Goal: Information Seeking & Learning: Learn about a topic

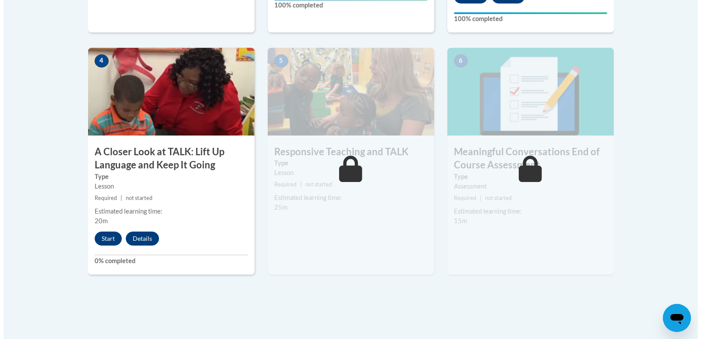
scroll to position [491, 0]
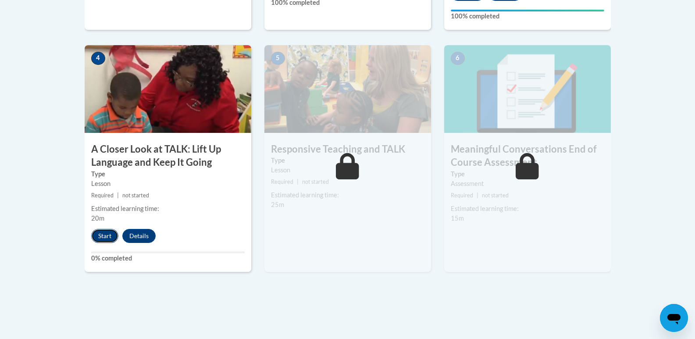
click at [106, 238] on button "Start" at bounding box center [104, 236] width 27 height 14
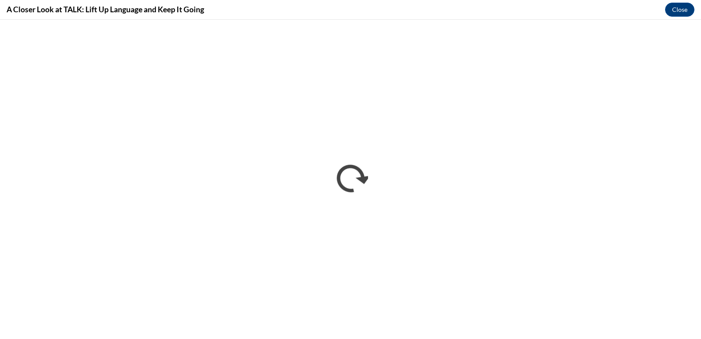
scroll to position [0, 0]
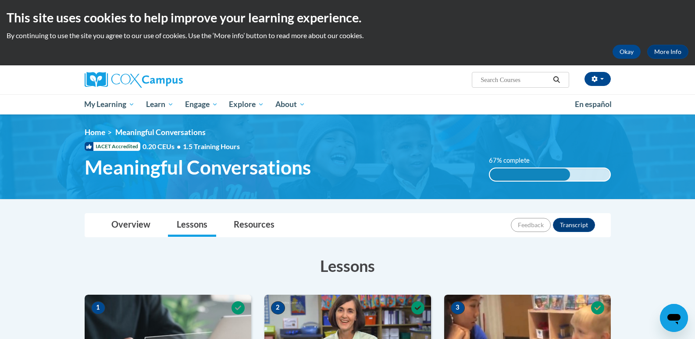
click at [667, 27] on div "This site uses cookies to help improve your learning experience. By continuing …" at bounding box center [347, 32] width 695 height 65
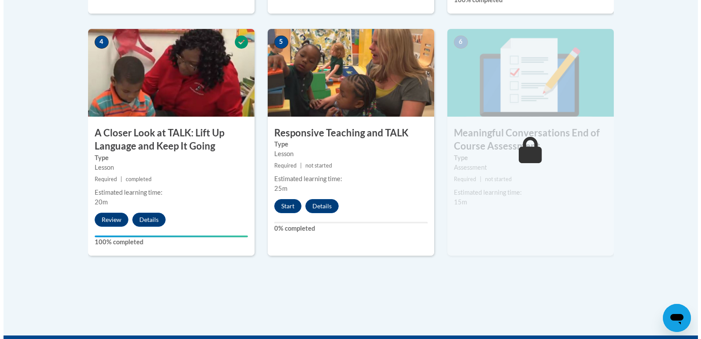
scroll to position [515, 0]
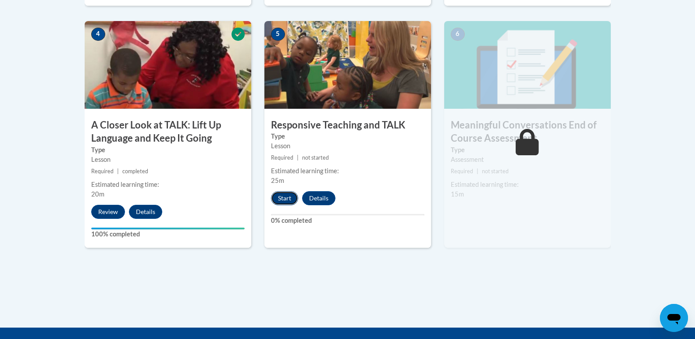
click at [288, 195] on button "Start" at bounding box center [284, 198] width 27 height 14
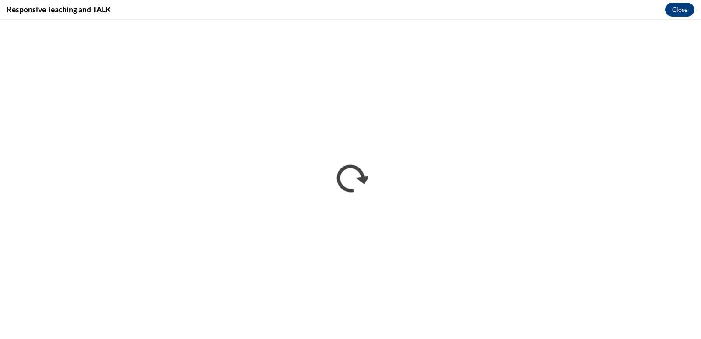
scroll to position [0, 0]
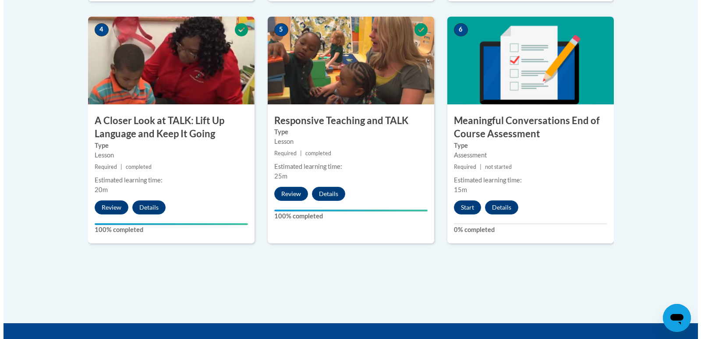
scroll to position [528, 0]
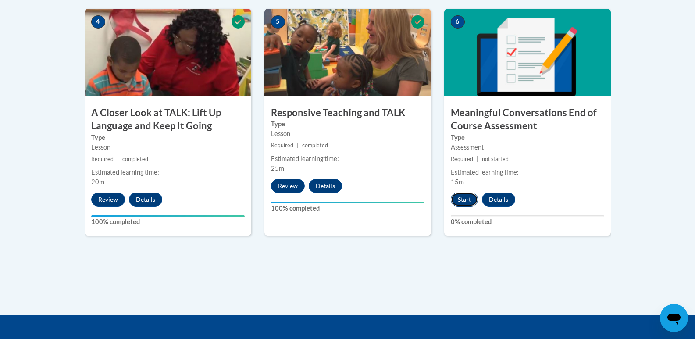
click at [464, 197] on button "Start" at bounding box center [464, 199] width 27 height 14
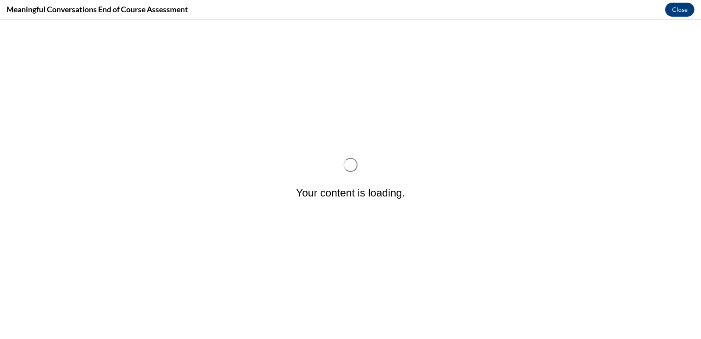
scroll to position [0, 0]
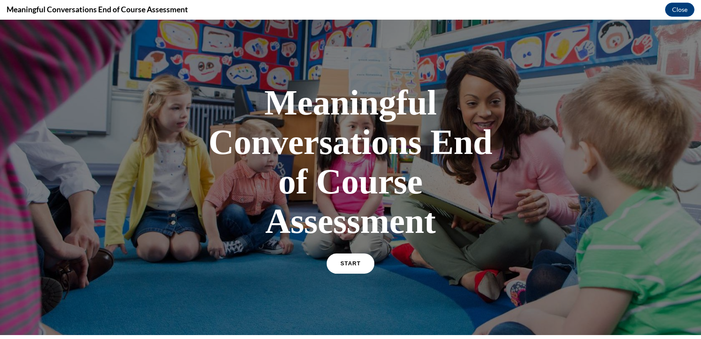
click at [335, 256] on link "START" at bounding box center [350, 263] width 48 height 20
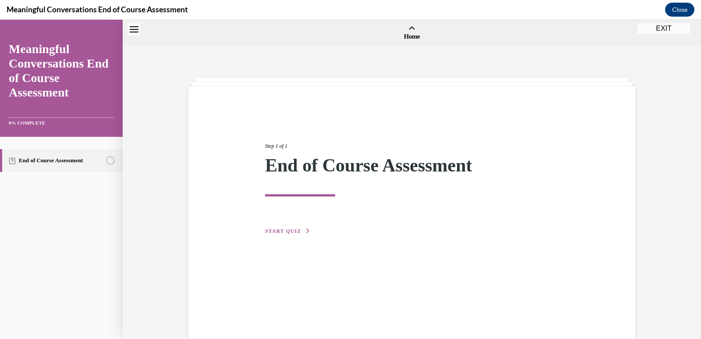
scroll to position [27, 0]
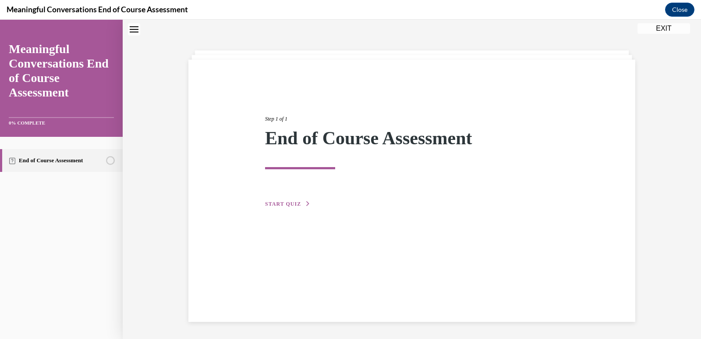
click at [297, 207] on button "START QUIZ" at bounding box center [288, 204] width 46 height 8
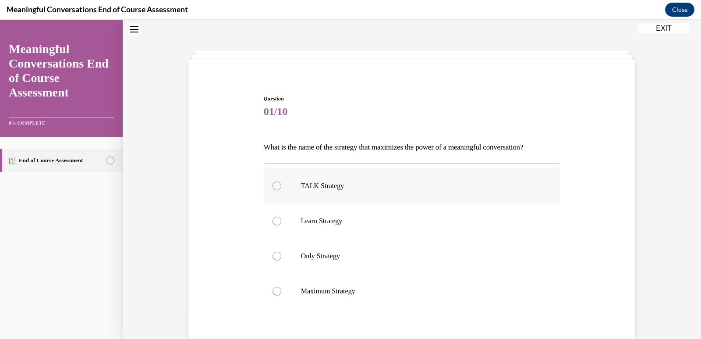
click at [307, 194] on label "TALK Strategy" at bounding box center [412, 185] width 297 height 35
click at [281, 190] on input "TALK Strategy" at bounding box center [277, 185] width 9 height 9
radio input "true"
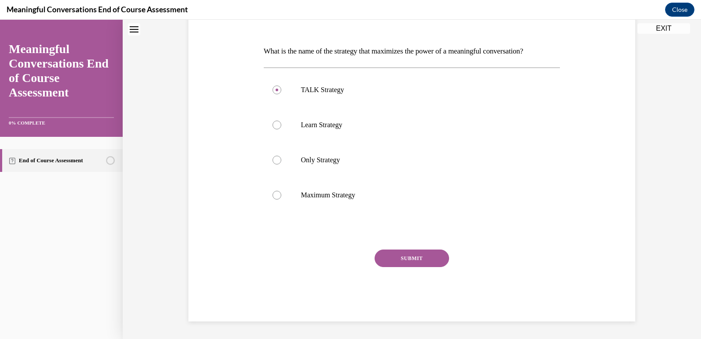
click at [390, 252] on button "SUBMIT" at bounding box center [412, 258] width 75 height 18
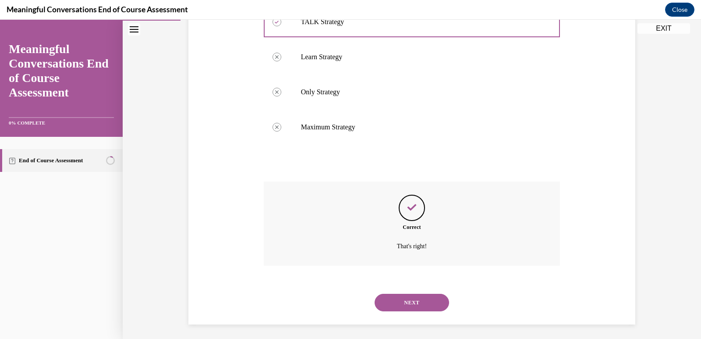
scroll to position [194, 0]
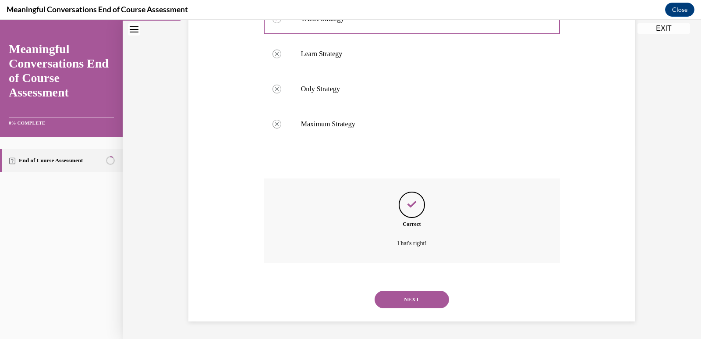
click at [401, 300] on button "NEXT" at bounding box center [412, 300] width 75 height 18
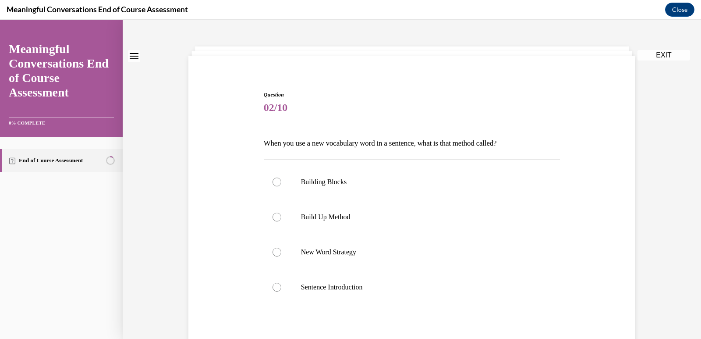
scroll to position [35, 0]
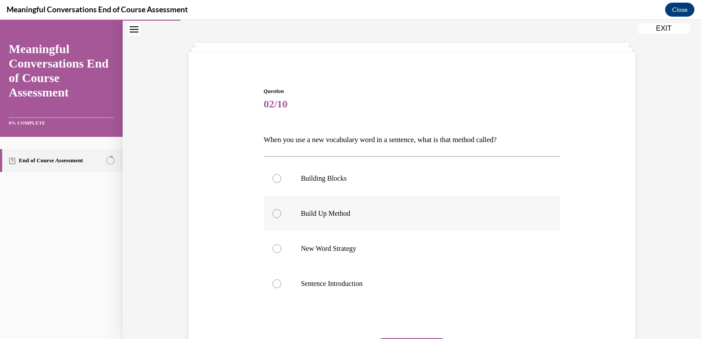
click at [334, 207] on label "Build Up Method" at bounding box center [412, 213] width 297 height 35
click at [281, 209] on input "Build Up Method" at bounding box center [277, 213] width 9 height 9
radio input "true"
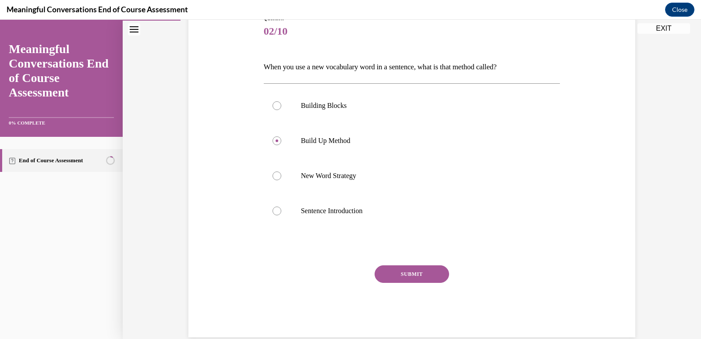
scroll to position [108, 0]
click at [406, 270] on button "SUBMIT" at bounding box center [412, 274] width 75 height 18
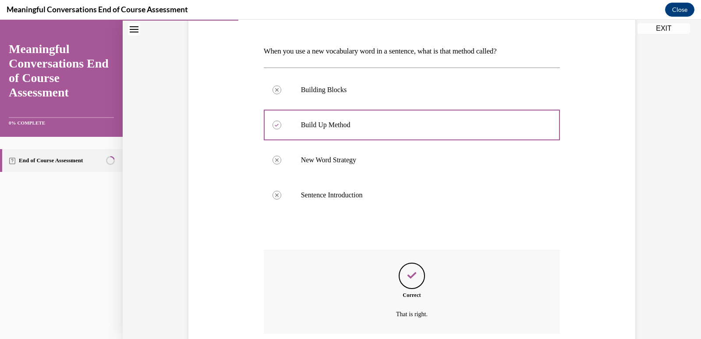
scroll to position [194, 0]
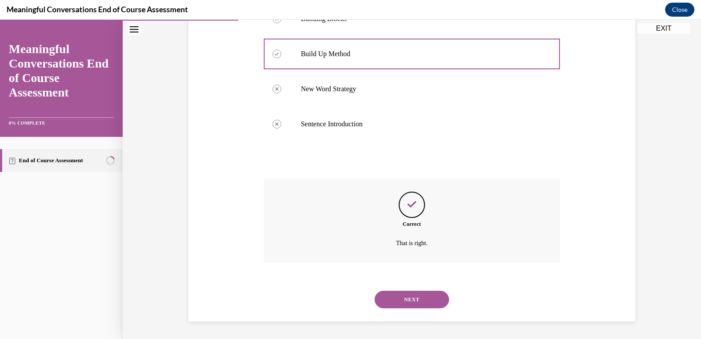
click at [407, 304] on button "NEXT" at bounding box center [412, 300] width 75 height 18
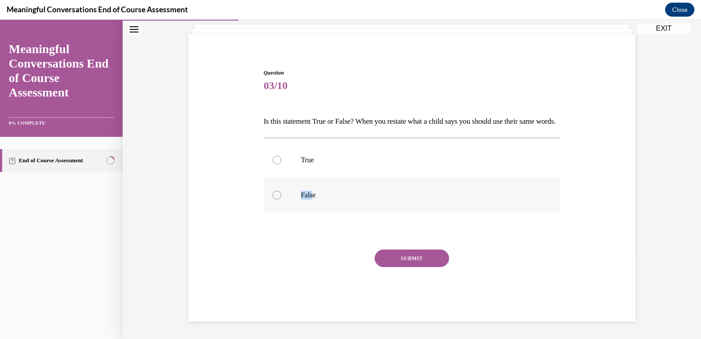
drag, startPoint x: 317, startPoint y: 174, endPoint x: 309, endPoint y: 191, distance: 18.0
click at [309, 190] on div "True False" at bounding box center [412, 177] width 297 height 70
click at [309, 193] on p "False" at bounding box center [420, 195] width 238 height 9
click at [281, 193] on input "False" at bounding box center [277, 195] width 9 height 9
radio input "true"
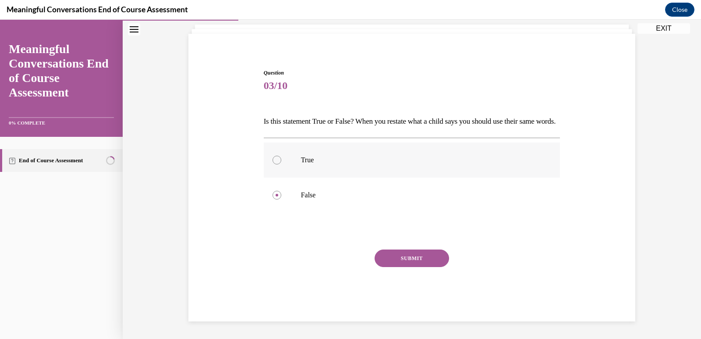
click at [309, 177] on label "True" at bounding box center [412, 159] width 297 height 35
click at [281, 164] on input "True" at bounding box center [277, 160] width 9 height 9
radio input "true"
click at [434, 266] on button "SUBMIT" at bounding box center [412, 258] width 75 height 18
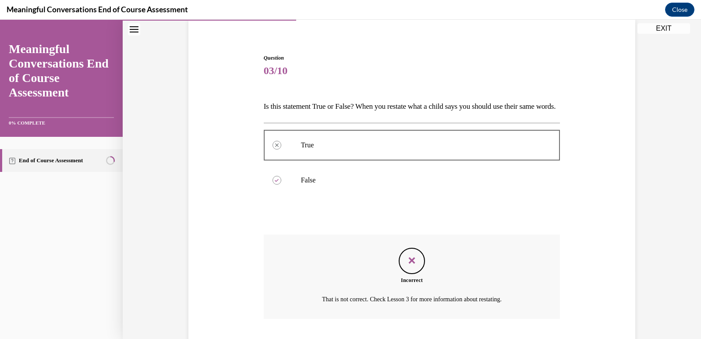
scroll to position [139, 0]
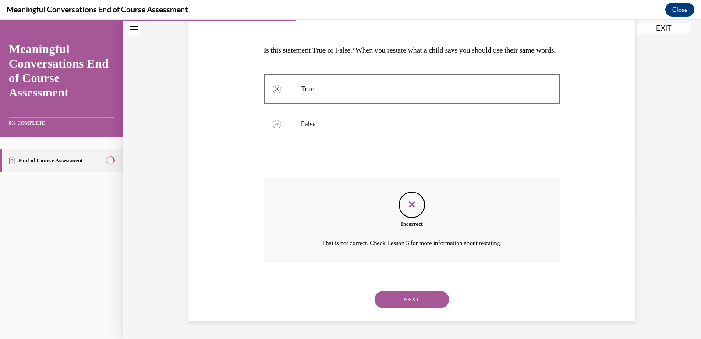
click at [412, 305] on button "NEXT" at bounding box center [412, 300] width 75 height 18
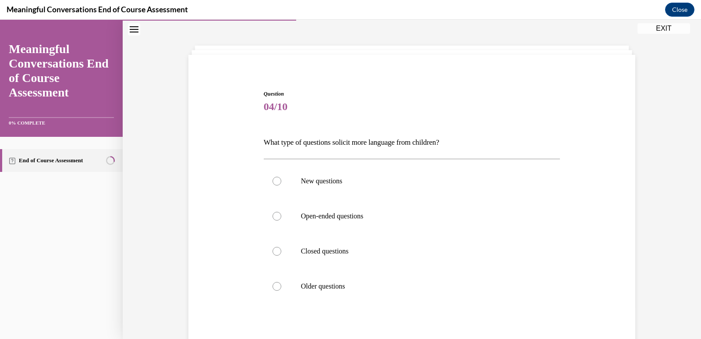
scroll to position [53, 0]
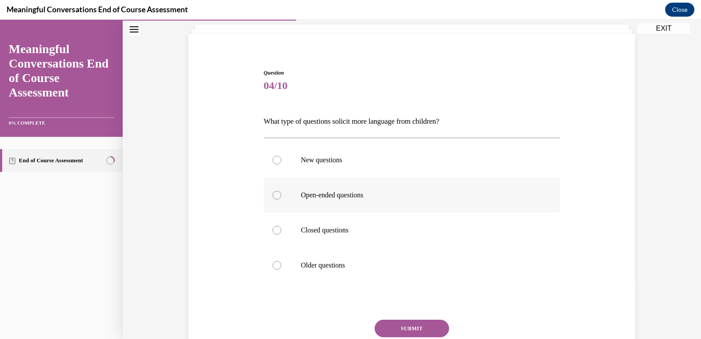
click at [295, 190] on label "Open-ended questions" at bounding box center [412, 194] width 297 height 35
click at [281, 191] on input "Open-ended questions" at bounding box center [277, 195] width 9 height 9
radio input "true"
click at [425, 330] on button "SUBMIT" at bounding box center [412, 328] width 75 height 18
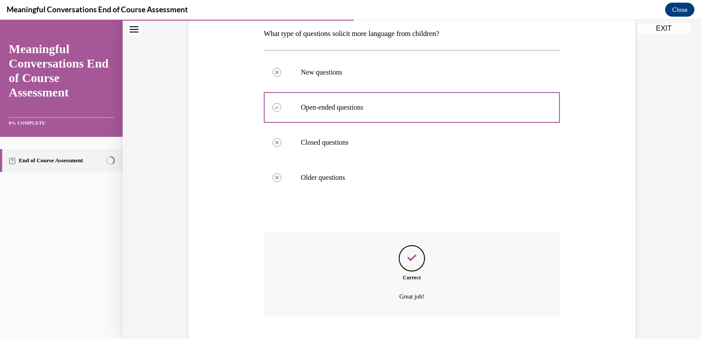
scroll to position [194, 0]
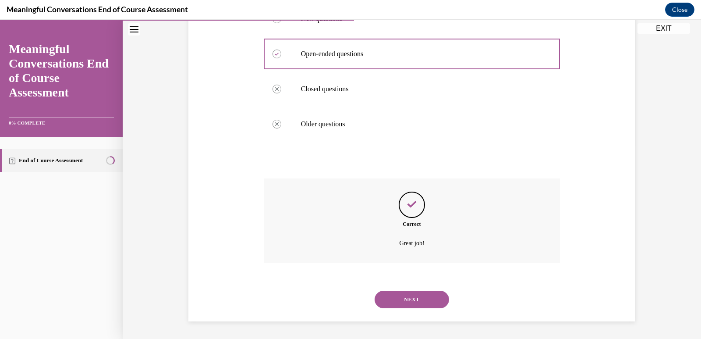
click at [411, 299] on button "NEXT" at bounding box center [412, 300] width 75 height 18
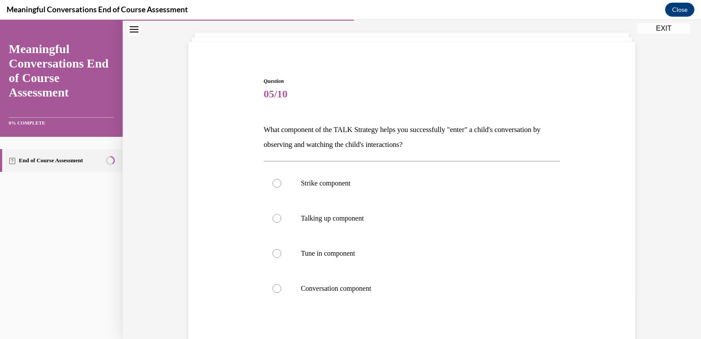
scroll to position [49, 0]
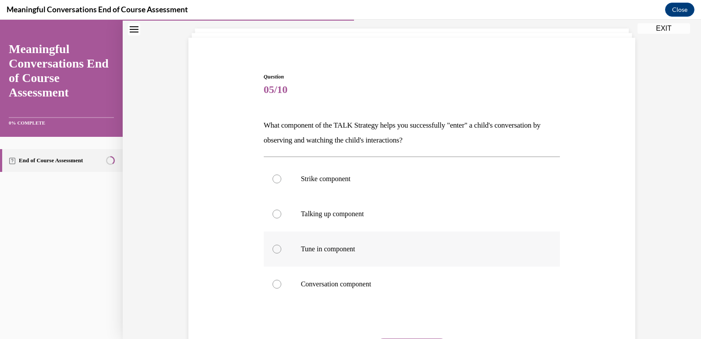
click at [316, 247] on p "Tune in component" at bounding box center [420, 249] width 238 height 9
click at [281, 247] on input "Tune in component" at bounding box center [277, 249] width 9 height 9
radio input "true"
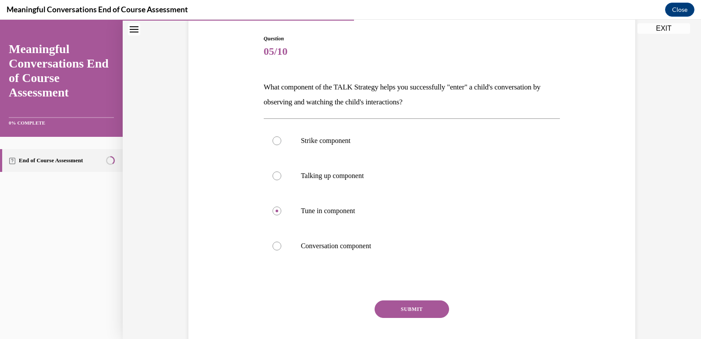
scroll to position [95, 0]
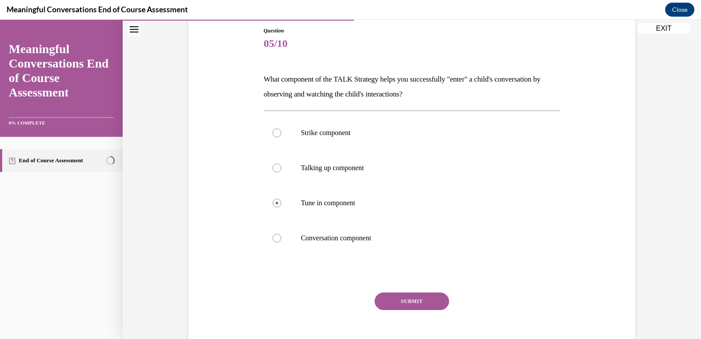
click at [398, 298] on button "SUBMIT" at bounding box center [412, 301] width 75 height 18
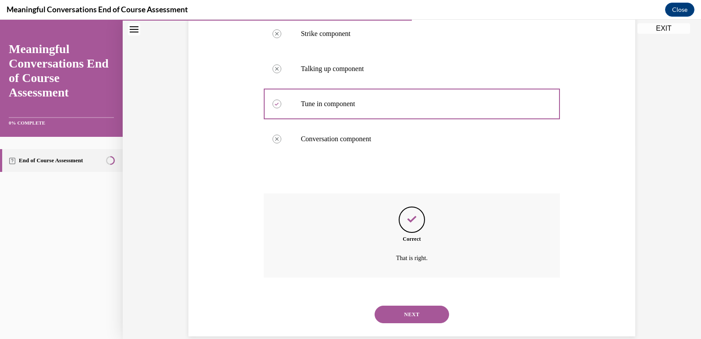
scroll to position [209, 0]
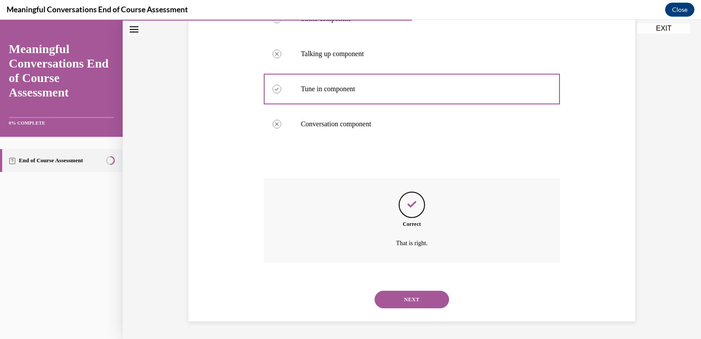
click at [403, 299] on button "NEXT" at bounding box center [412, 300] width 75 height 18
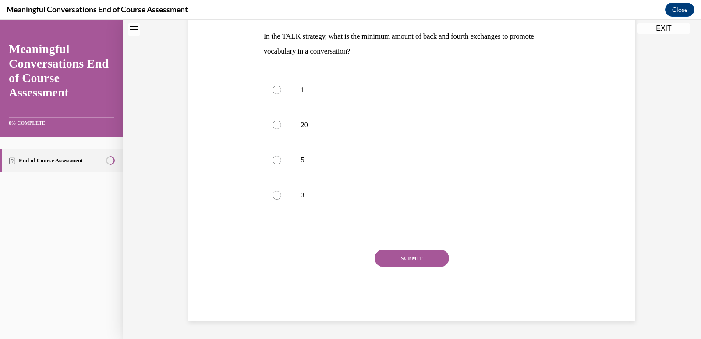
scroll to position [0, 0]
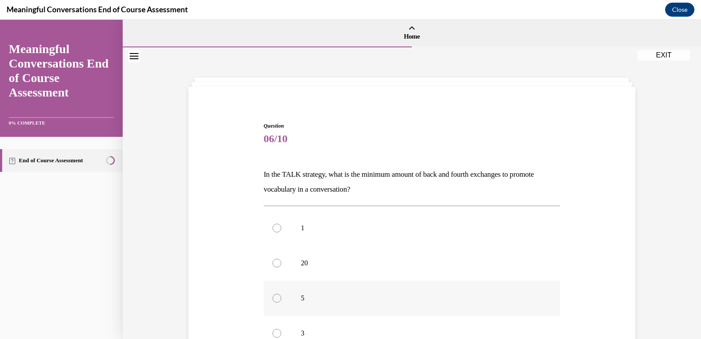
click at [271, 313] on label "5" at bounding box center [412, 297] width 297 height 35
click at [273, 302] on input "5" at bounding box center [277, 298] width 9 height 9
radio input "true"
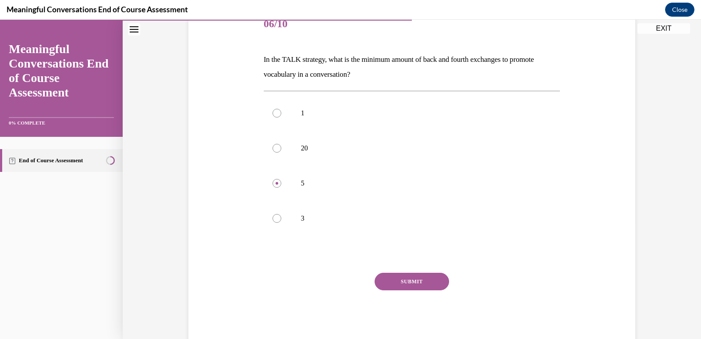
scroll to position [124, 0]
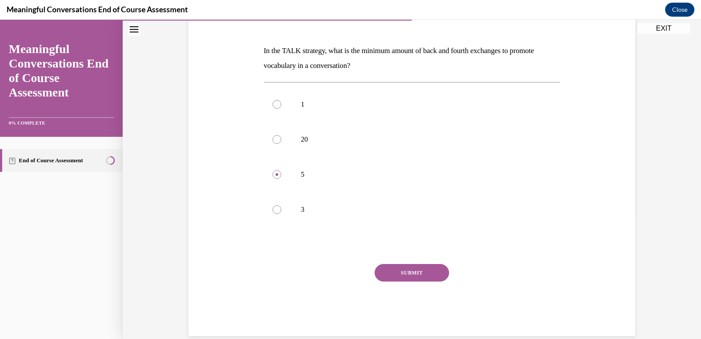
click at [415, 266] on button "SUBMIT" at bounding box center [412, 273] width 75 height 18
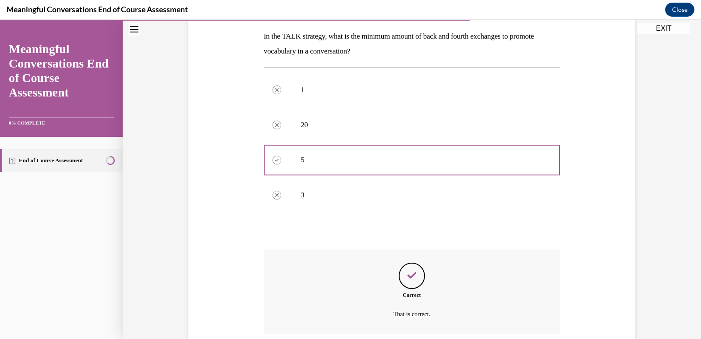
scroll to position [209, 0]
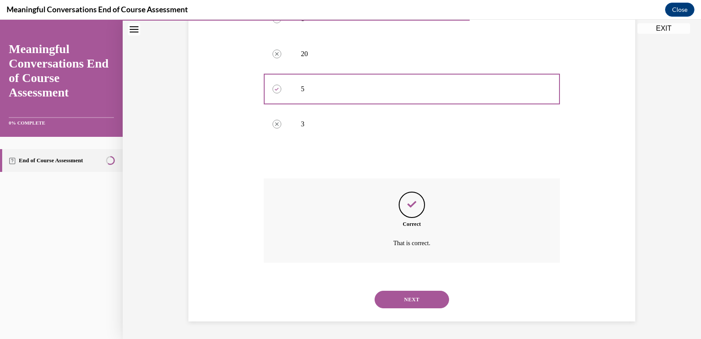
click at [408, 302] on button "NEXT" at bounding box center [412, 300] width 75 height 18
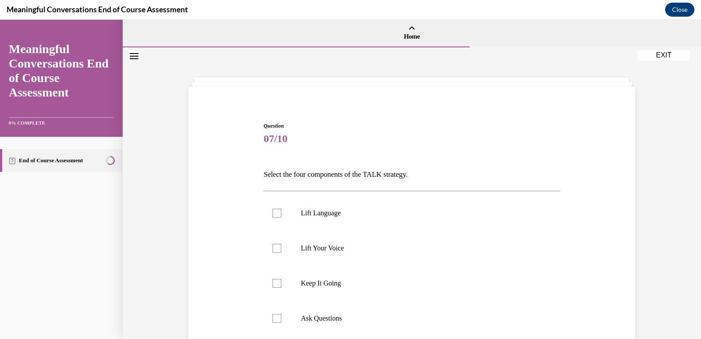
click at [693, 182] on div "Question 07/10 Select the four components of the TALK strategy. Lift Language L…" at bounding box center [412, 289] width 578 height 485
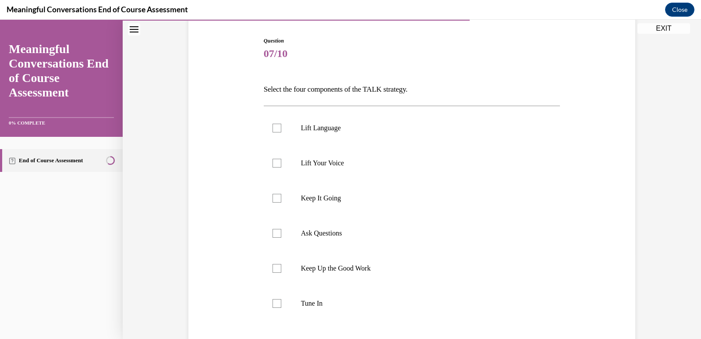
scroll to position [89, 0]
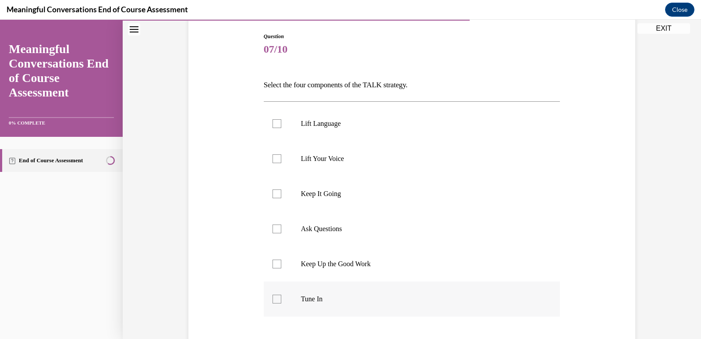
click at [276, 302] on div at bounding box center [277, 298] width 9 height 9
click at [276, 302] on input "Tune In" at bounding box center [277, 298] width 9 height 9
click at [276, 302] on div at bounding box center [277, 298] width 9 height 9
click at [276, 302] on input "Tune In" at bounding box center [277, 298] width 9 height 9
click at [276, 302] on div at bounding box center [277, 298] width 9 height 9
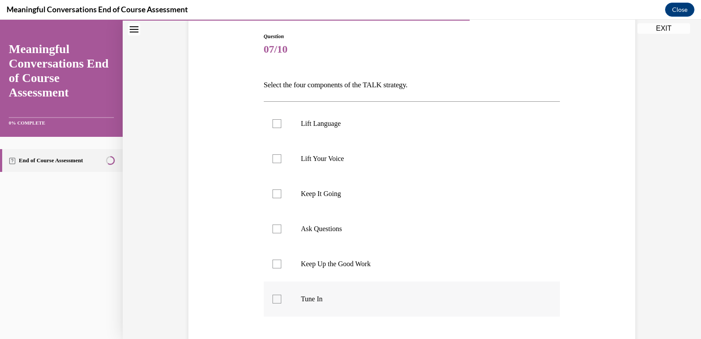
click at [276, 302] on input "Tune In" at bounding box center [277, 298] width 9 height 9
checkbox input "true"
click at [278, 237] on label "Ask Questions" at bounding box center [412, 228] width 297 height 35
click at [278, 233] on input "Ask Questions" at bounding box center [277, 228] width 9 height 9
checkbox input "true"
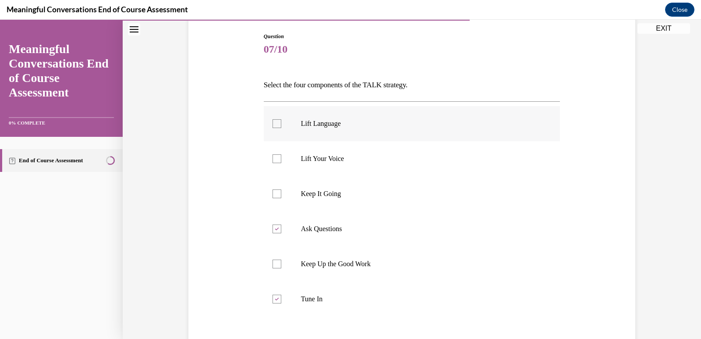
click at [272, 135] on label "Lift Language" at bounding box center [412, 123] width 297 height 35
click at [273, 128] on input "Lift Language" at bounding box center [277, 123] width 9 height 9
checkbox input "true"
click at [266, 193] on label "Keep It Going" at bounding box center [412, 193] width 297 height 35
click at [273, 193] on input "Keep It Going" at bounding box center [277, 193] width 9 height 9
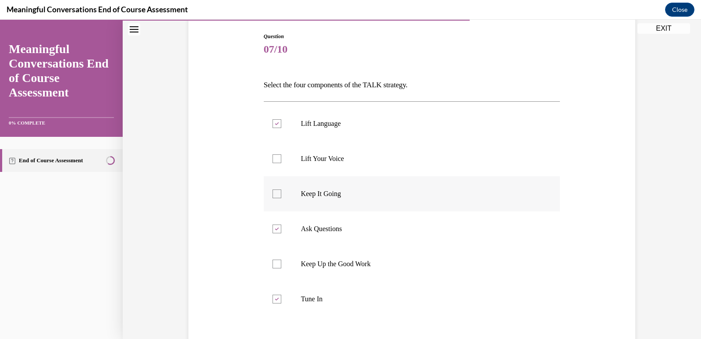
click at [266, 193] on label "Keep It Going" at bounding box center [412, 193] width 297 height 35
click at [273, 193] on input "Keep It Going" at bounding box center [277, 193] width 9 height 9
click at [266, 193] on label "Keep It Going" at bounding box center [412, 193] width 297 height 35
click at [273, 193] on input "Keep It Going" at bounding box center [277, 193] width 9 height 9
checkbox input "true"
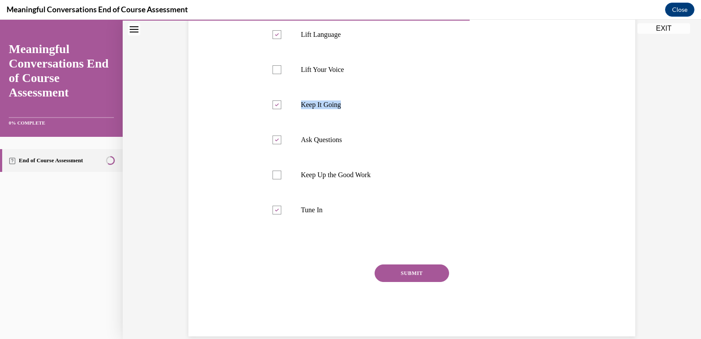
scroll to position [184, 0]
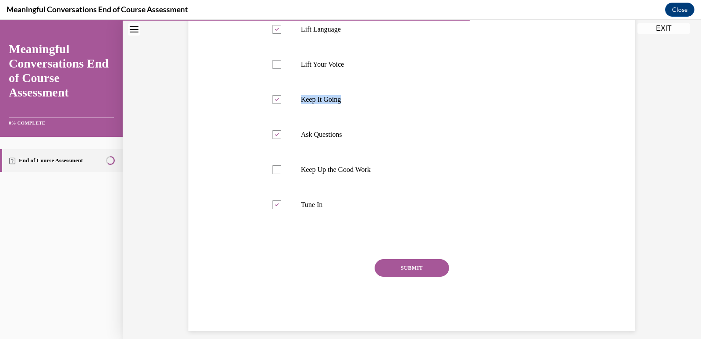
click at [402, 270] on button "SUBMIT" at bounding box center [412, 268] width 75 height 18
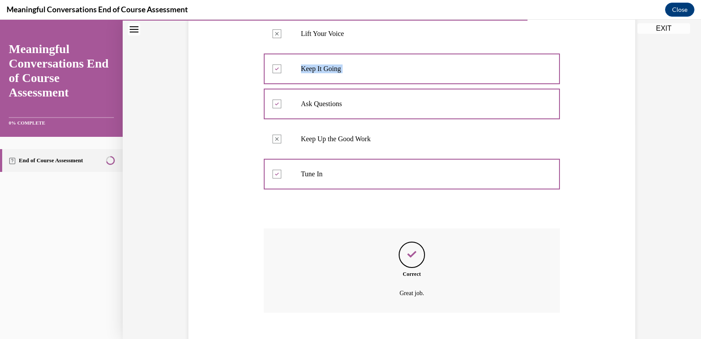
scroll to position [264, 0]
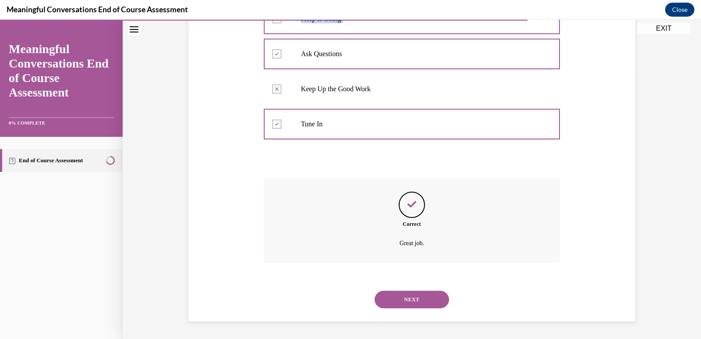
click at [407, 299] on button "NEXT" at bounding box center [412, 300] width 75 height 18
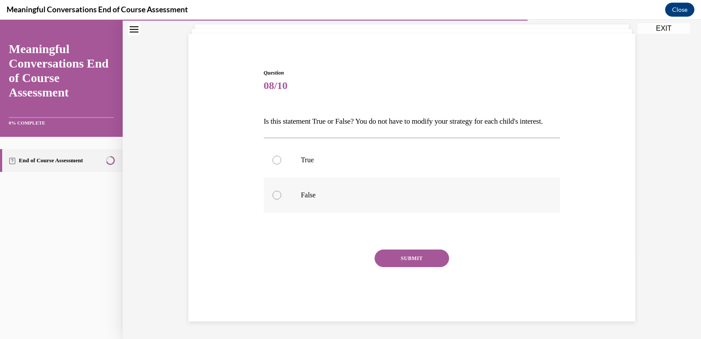
click at [327, 181] on label "False" at bounding box center [412, 194] width 297 height 35
click at [281, 191] on input "False" at bounding box center [277, 195] width 9 height 9
radio input "true"
click at [425, 257] on button "SUBMIT" at bounding box center [412, 258] width 75 height 18
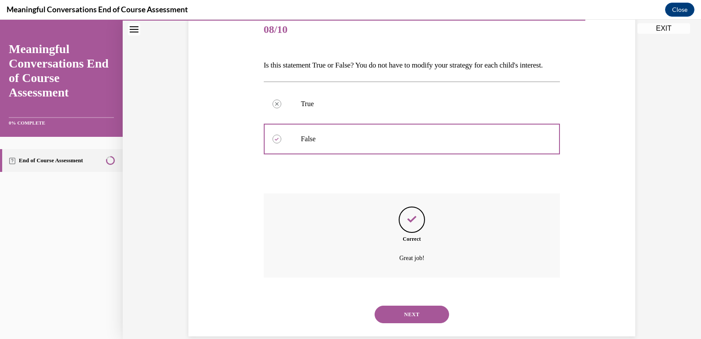
scroll to position [139, 0]
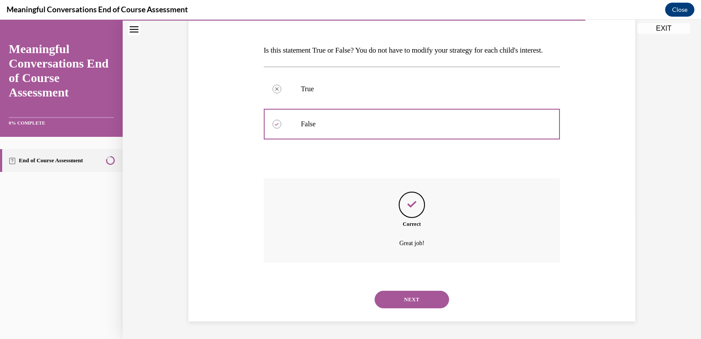
click at [411, 302] on button "NEXT" at bounding box center [412, 300] width 75 height 18
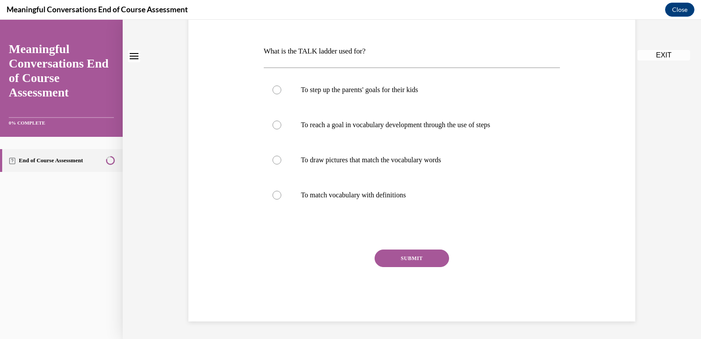
scroll to position [0, 0]
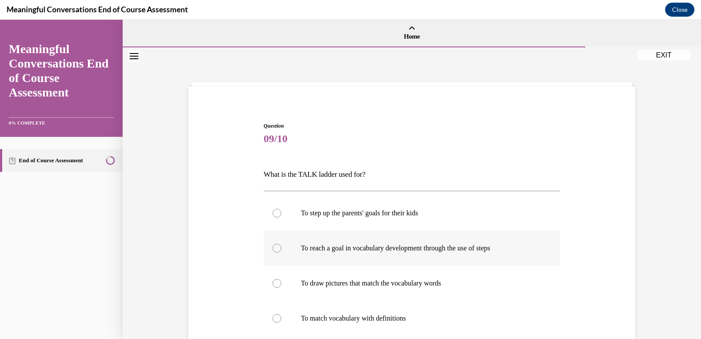
click at [504, 249] on p "To reach a goal in vocabulary development through the use of steps" at bounding box center [420, 248] width 238 height 9
click at [281, 249] on input "To reach a goal in vocabulary development through the use of steps" at bounding box center [277, 248] width 9 height 9
radio input "true"
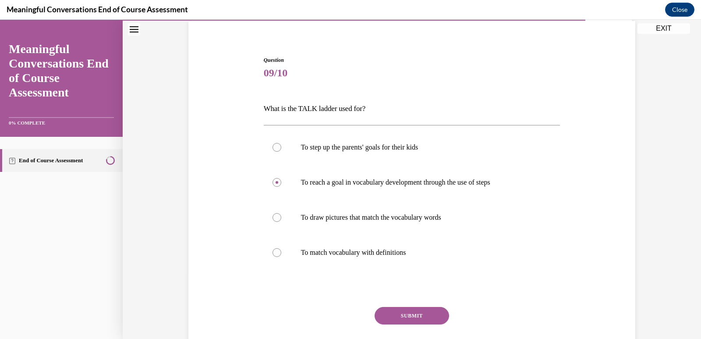
scroll to position [69, 0]
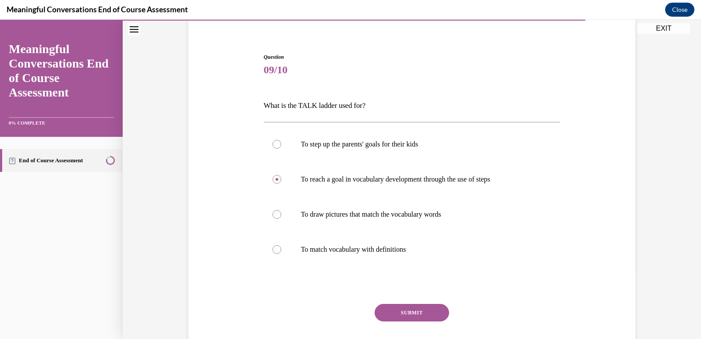
click at [433, 309] on button "SUBMIT" at bounding box center [412, 313] width 75 height 18
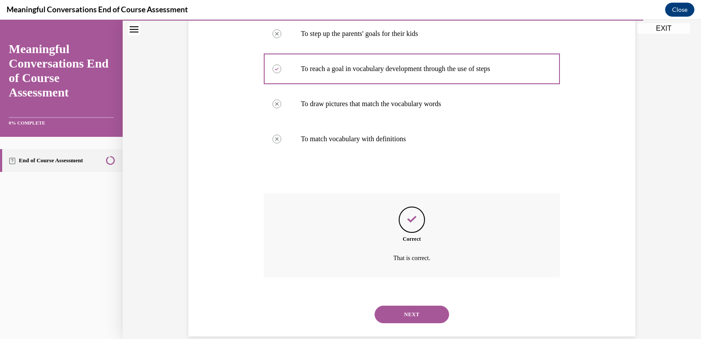
scroll to position [194, 0]
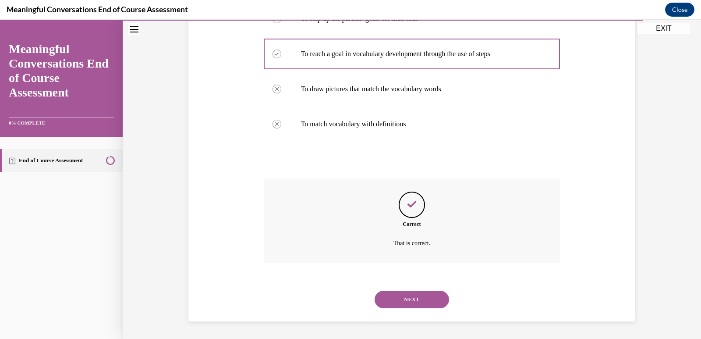
click at [425, 306] on button "NEXT" at bounding box center [412, 300] width 75 height 18
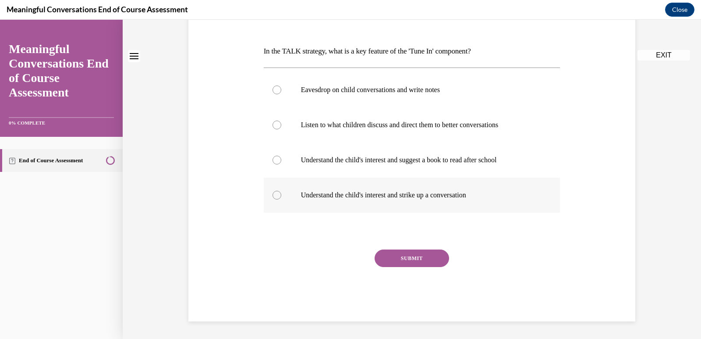
scroll to position [0, 0]
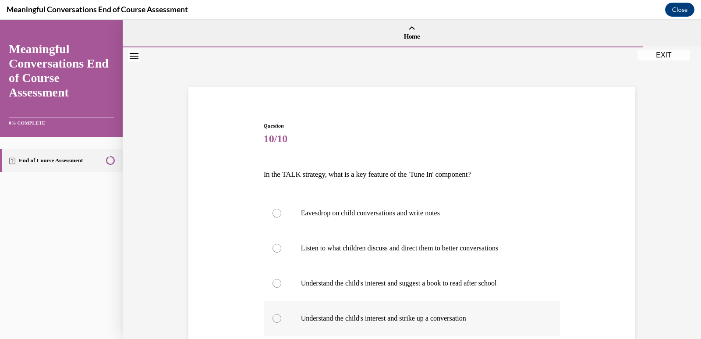
click at [425, 314] on p "Understand the child's interest and strike up a conversation" at bounding box center [420, 318] width 238 height 9
click at [281, 314] on input "Understand the child's interest and strike up a conversation" at bounding box center [277, 318] width 9 height 9
radio input "true"
click at [425, 314] on p "Understand the child's interest and strike up a conversation" at bounding box center [420, 318] width 238 height 9
click at [281, 314] on input "Understand the child's interest and strike up a conversation" at bounding box center [277, 318] width 9 height 9
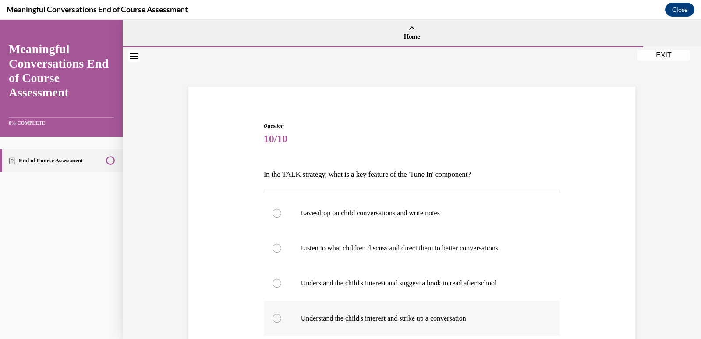
click at [425, 314] on p "Understand the child's interest and strike up a conversation" at bounding box center [420, 318] width 238 height 9
click at [281, 314] on input "Understand the child's interest and strike up a conversation" at bounding box center [277, 318] width 9 height 9
click at [596, 195] on div "Question 10/10 In the TALK strategy, what is a key feature of the 'Tune In' com…" at bounding box center [411, 270] width 451 height 349
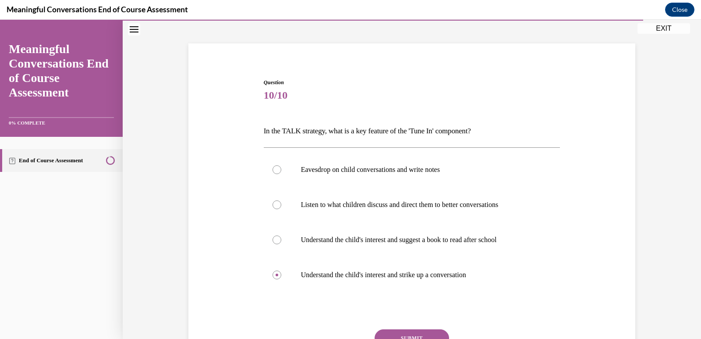
scroll to position [50, 0]
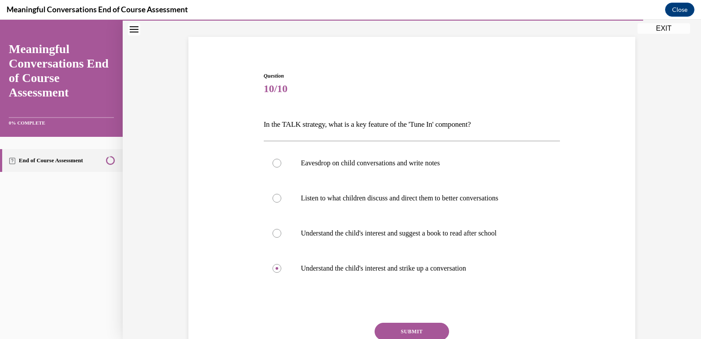
click at [392, 328] on button "SUBMIT" at bounding box center [412, 332] width 75 height 18
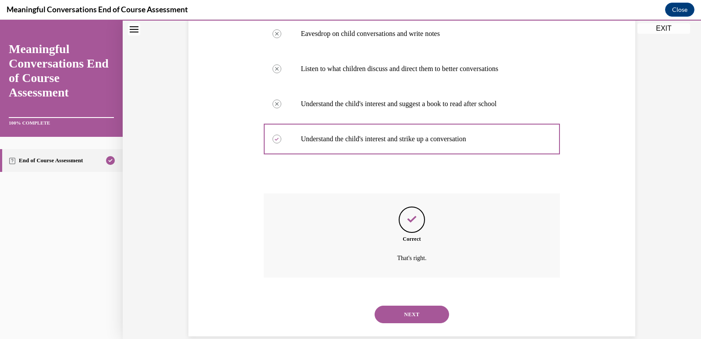
scroll to position [194, 0]
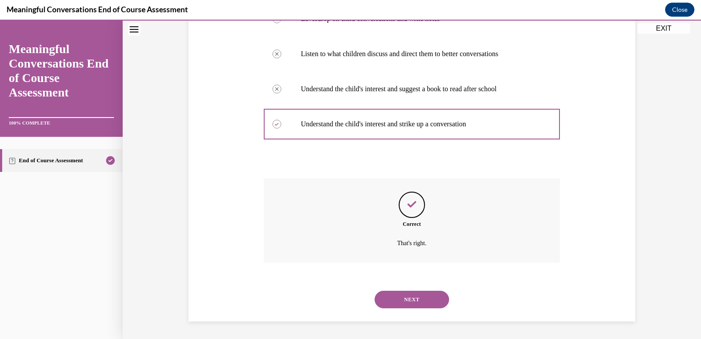
click at [414, 301] on button "NEXT" at bounding box center [412, 300] width 75 height 18
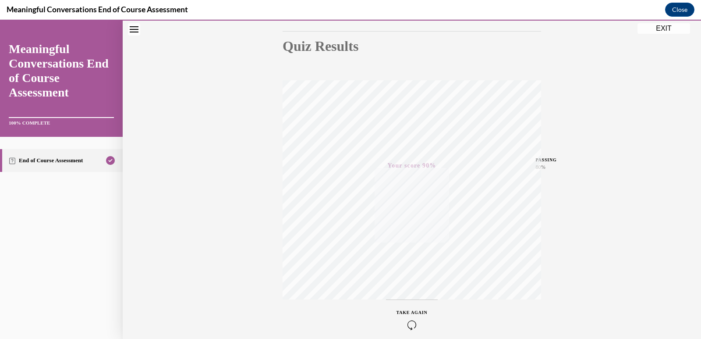
scroll to position [104, 0]
click at [694, 196] on div "Quiz Results PASSING 80% Your score 90% Passed PASSING 80% Your score Your scor…" at bounding box center [412, 154] width 578 height 422
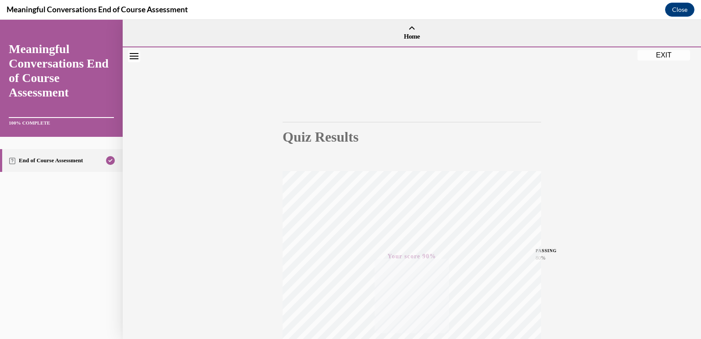
click at [672, 59] on button "EXIT" at bounding box center [664, 55] width 53 height 11
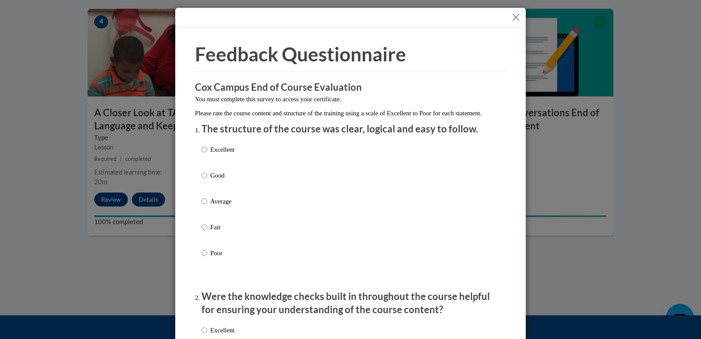
drag, startPoint x: 698, startPoint y: 226, endPoint x: 701, endPoint y: 75, distance: 151.7
click at [694, 75] on div "Feedback Questionnaire Rate Course Comments Cox Campus End of Course Evaluation…" at bounding box center [350, 169] width 701 height 339
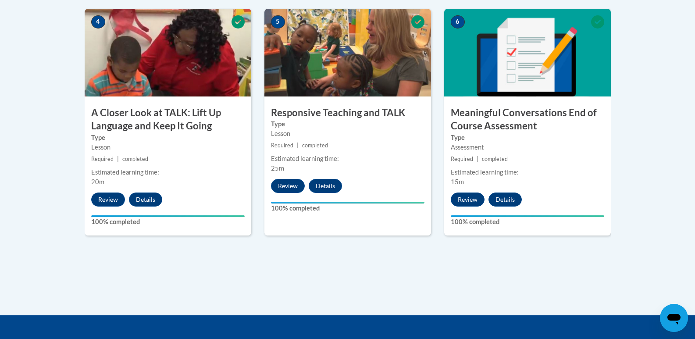
scroll to position [231, 0]
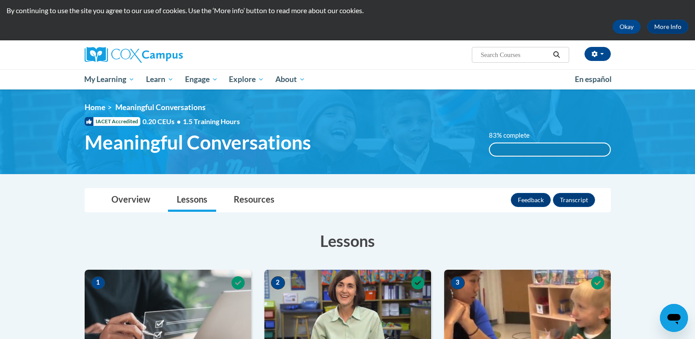
scroll to position [0, 0]
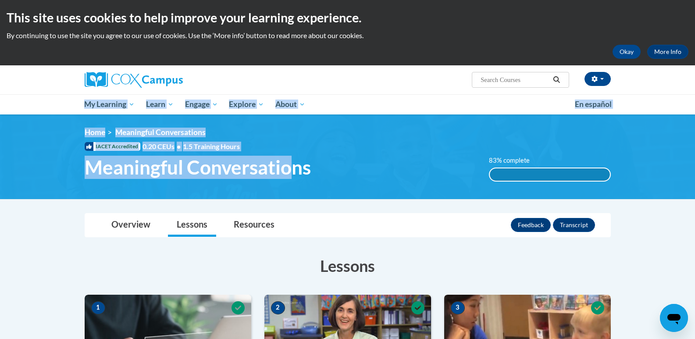
drag, startPoint x: 85, startPoint y: 101, endPoint x: 292, endPoint y: 183, distance: 222.7
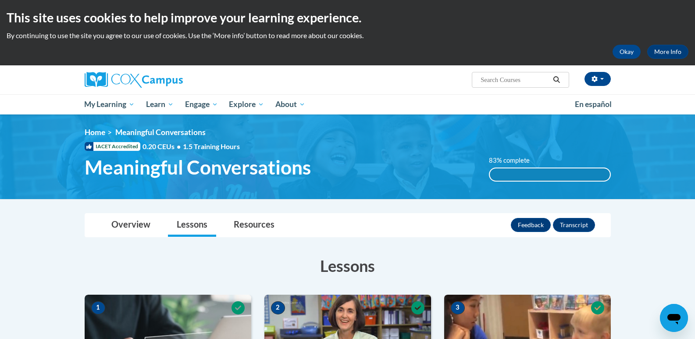
click at [398, 148] on div "<en>Home</en><fr>Accueil</fr><de>Zuhause</de><it>Casa</it><es>Casa</es><pt>Casa…" at bounding box center [347, 157] width 552 height 58
